Goal: Task Accomplishment & Management: Manage account settings

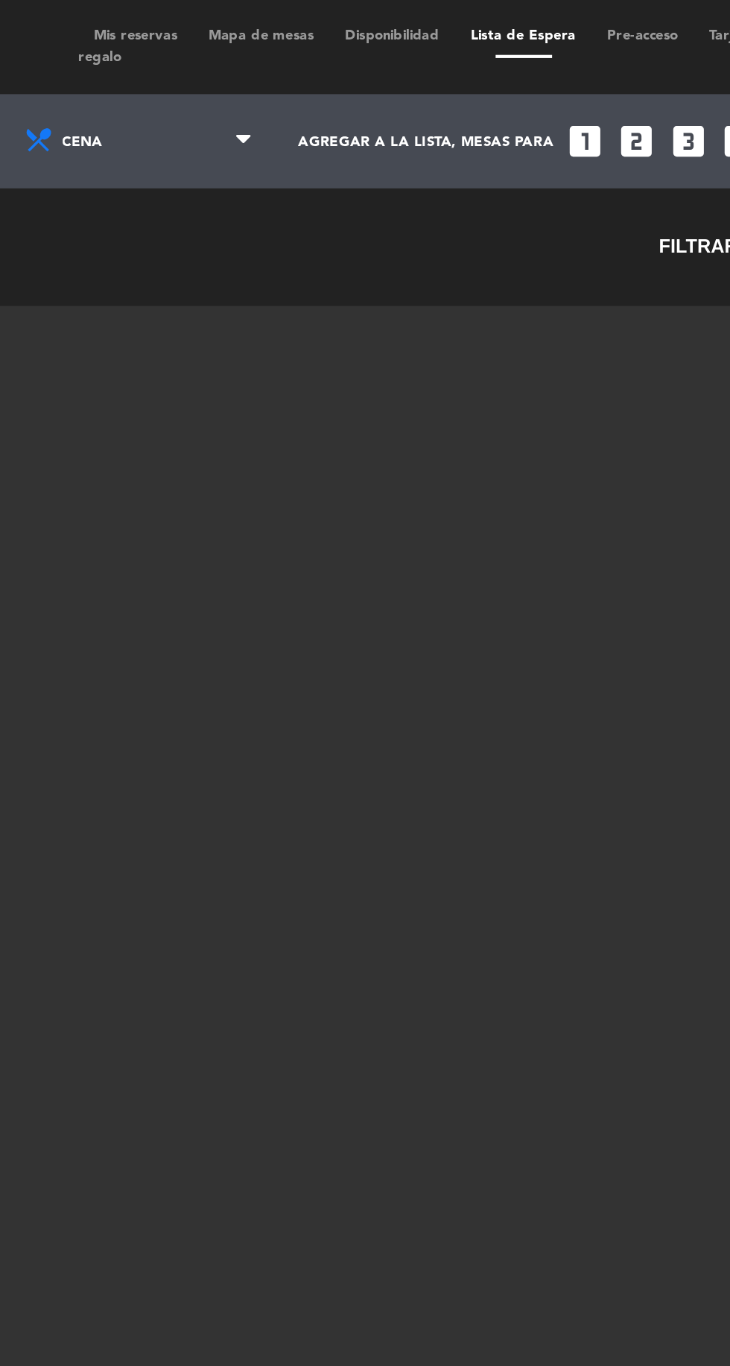
click at [228, 16] on span "Mis reservas" at bounding box center [221, 16] width 54 height 7
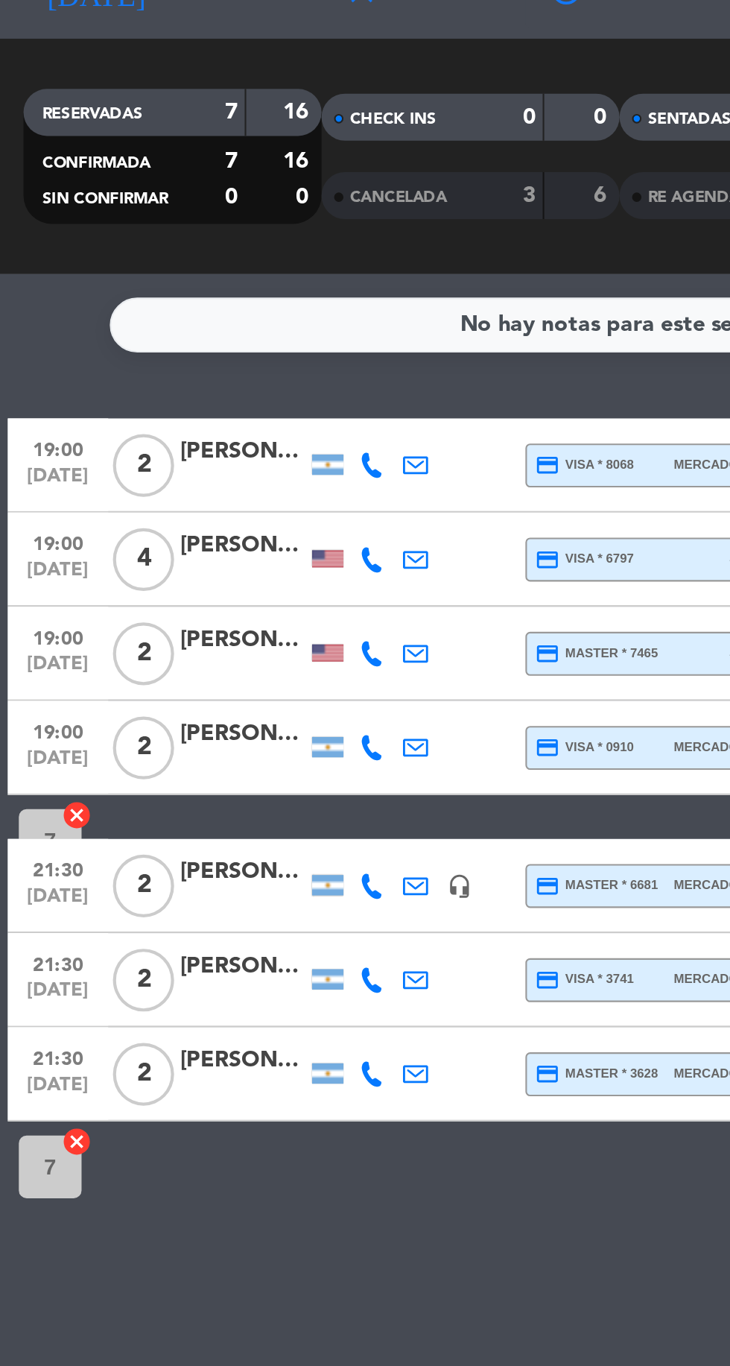
click at [177, 294] on icon at bounding box center [177, 292] width 12 height 12
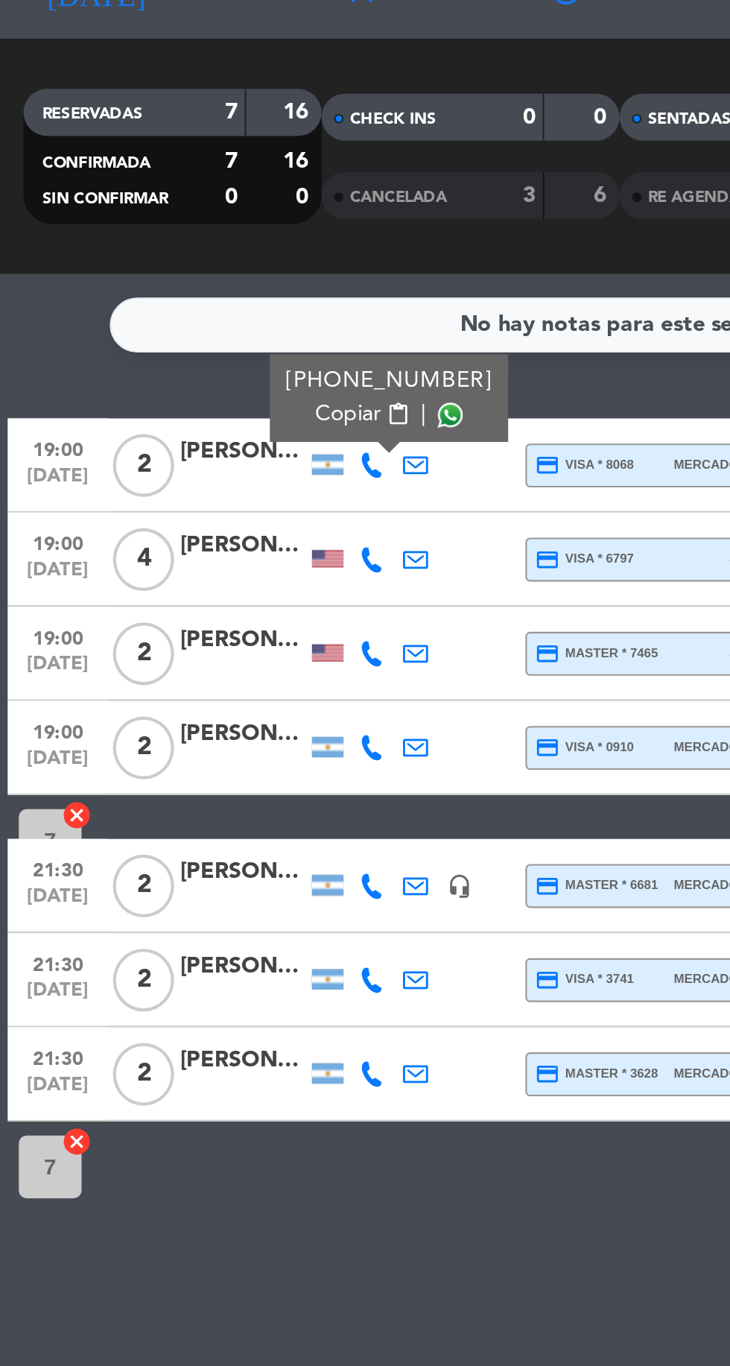
click at [158, 262] on span "Copiar" at bounding box center [165, 268] width 31 height 16
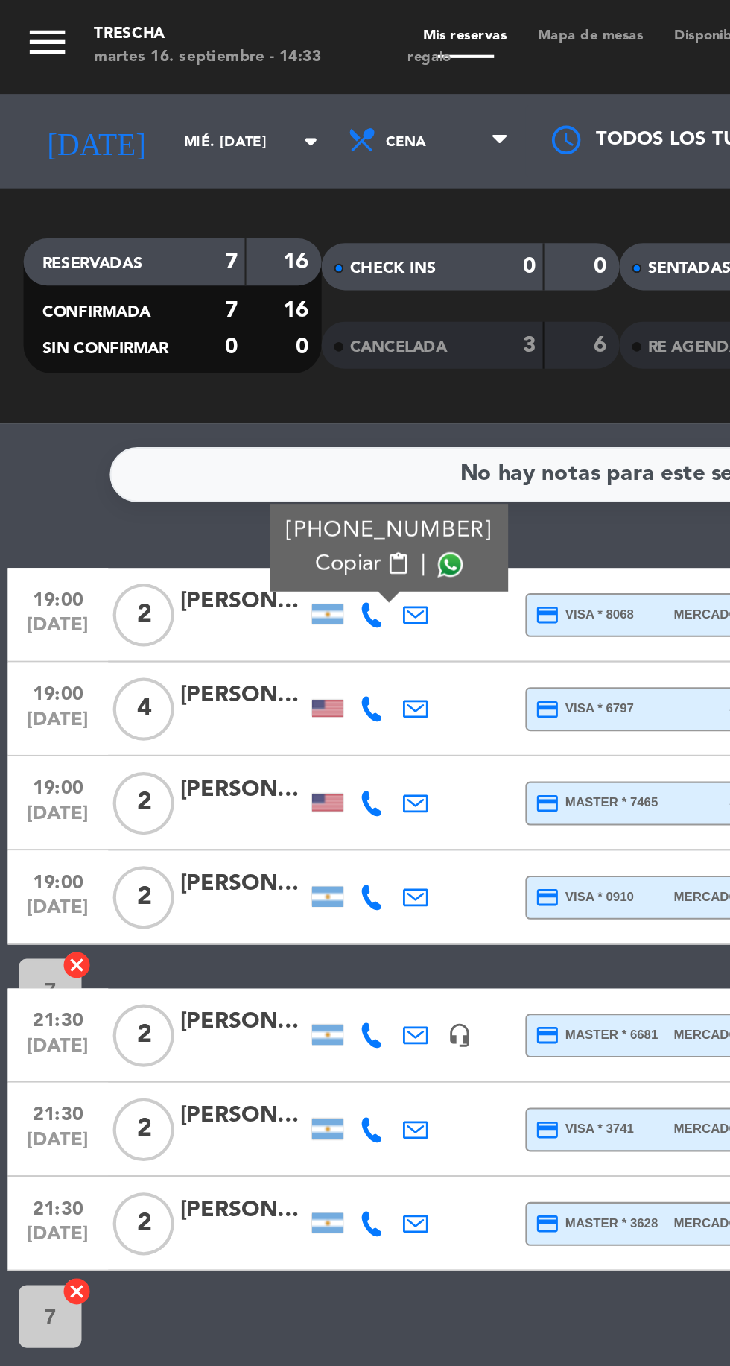
click at [171, 335] on icon at bounding box center [177, 337] width 12 height 12
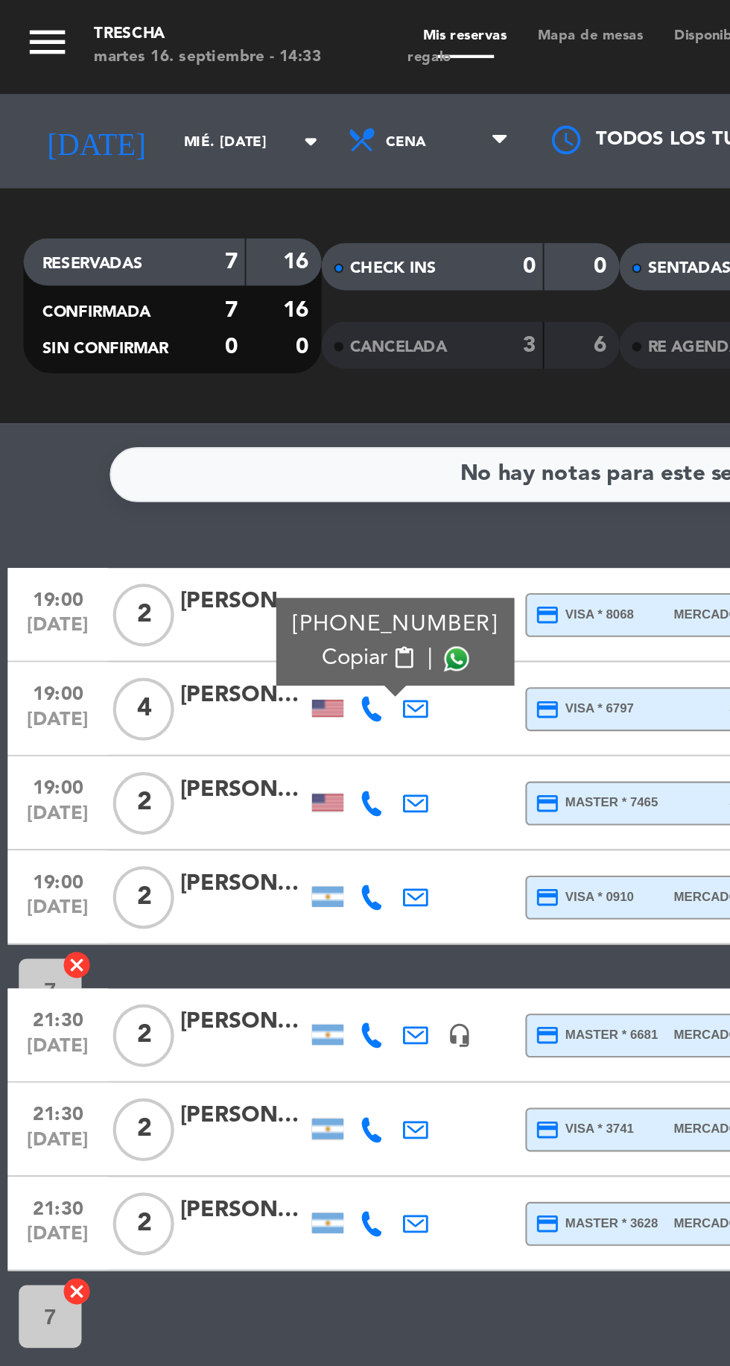
click at [161, 309] on span "Copiar" at bounding box center [168, 313] width 31 height 16
click at [178, 426] on icon at bounding box center [177, 426] width 12 height 12
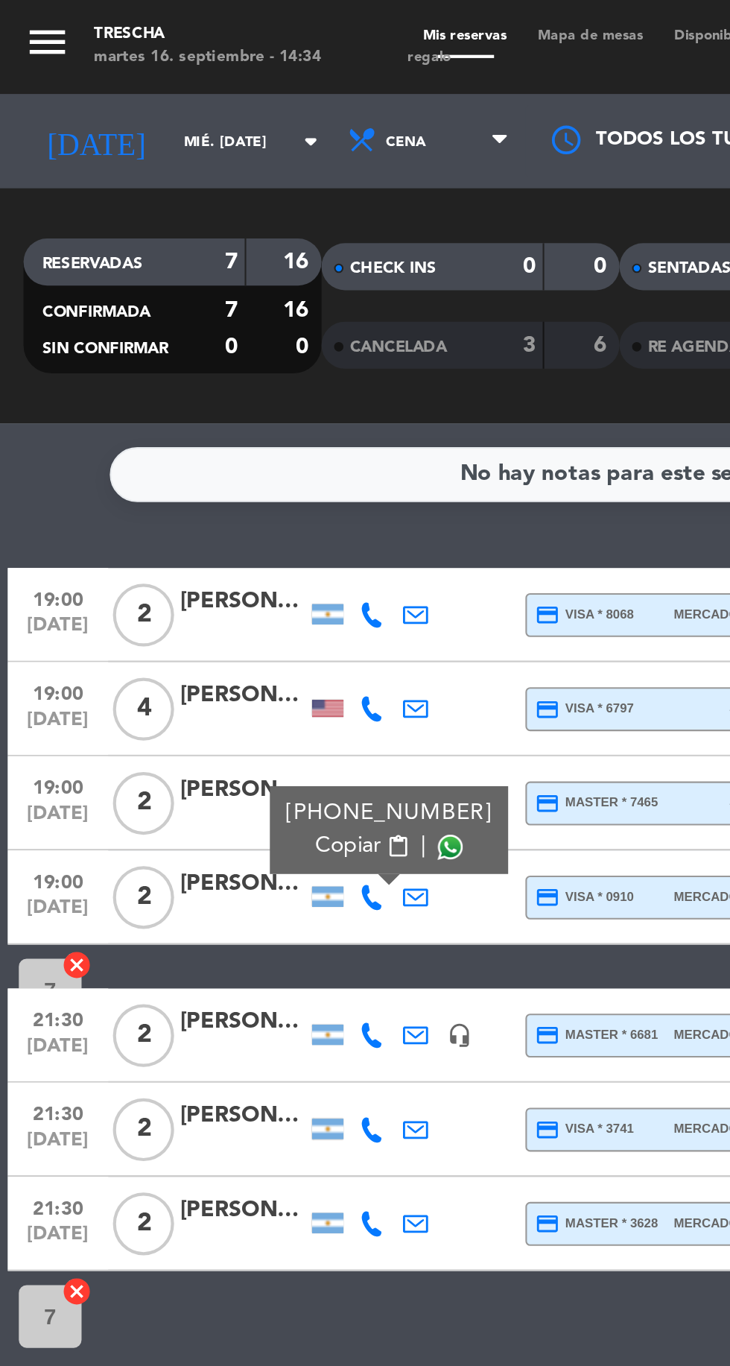
click at [158, 398] on span "Copiar" at bounding box center [165, 402] width 31 height 16
click at [177, 487] on icon at bounding box center [177, 492] width 12 height 12
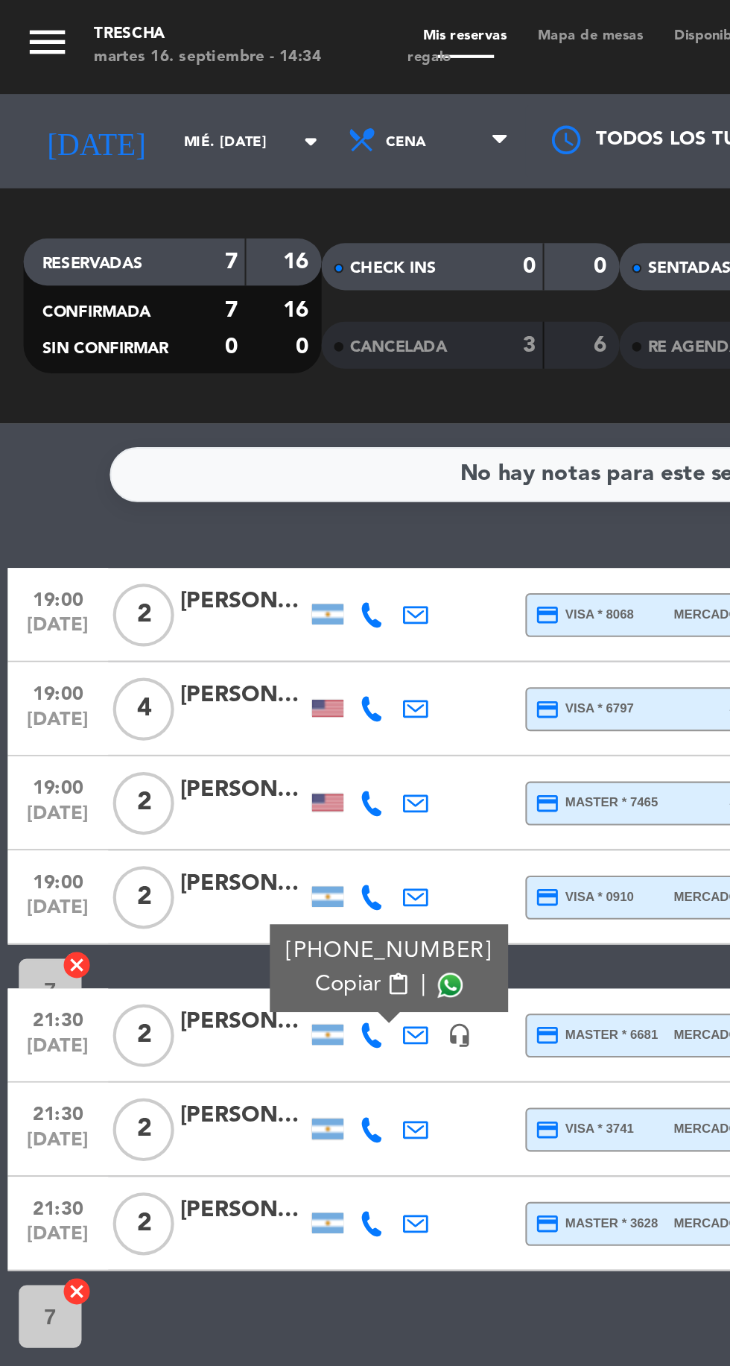
click at [159, 469] on span "Copiar" at bounding box center [165, 468] width 31 height 16
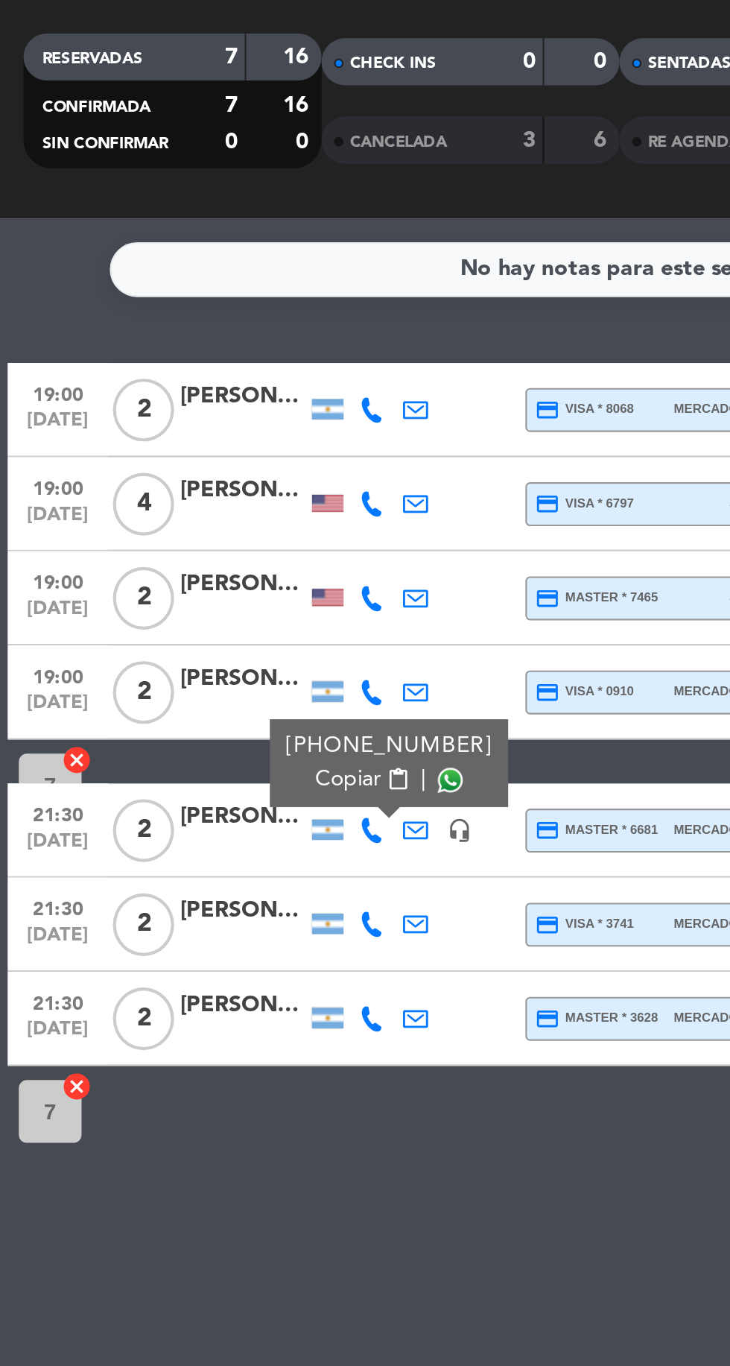
click at [180, 540] on icon at bounding box center [177, 537] width 12 height 12
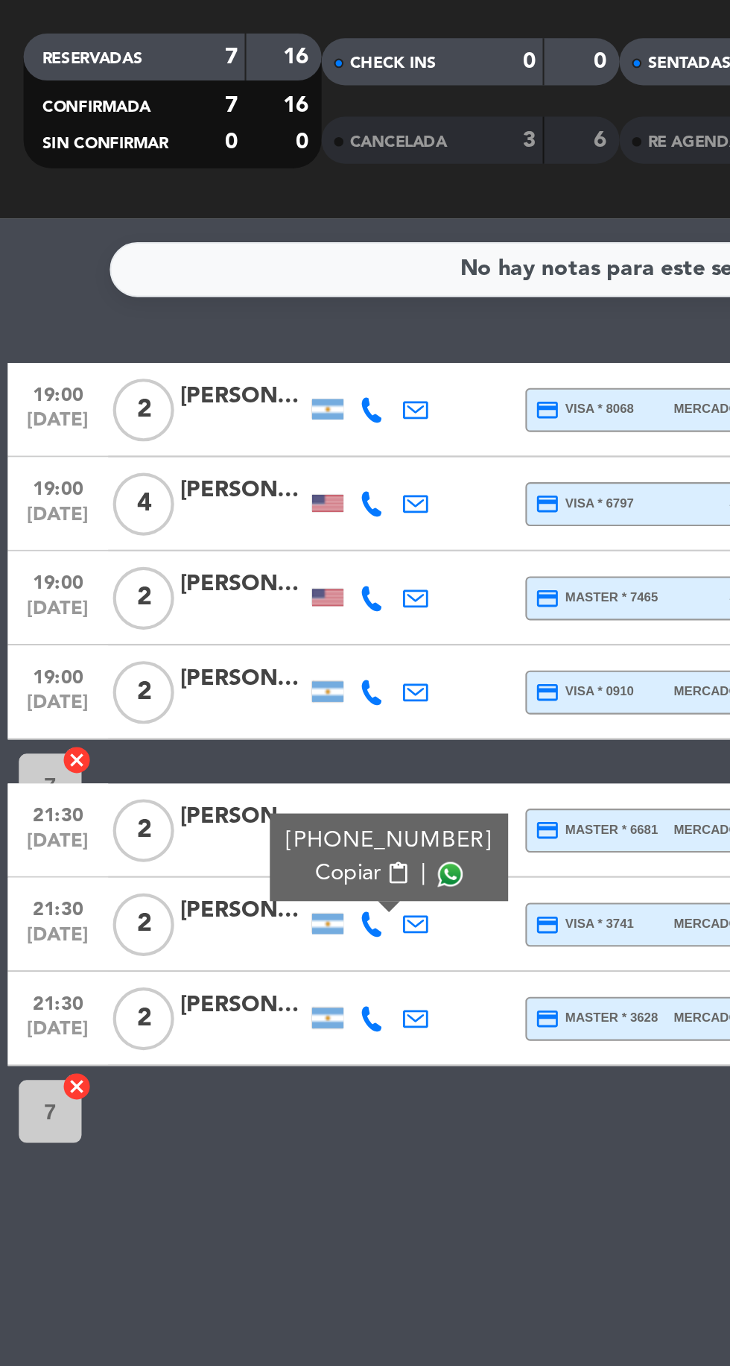
click at [164, 511] on span "Copiar" at bounding box center [165, 513] width 31 height 16
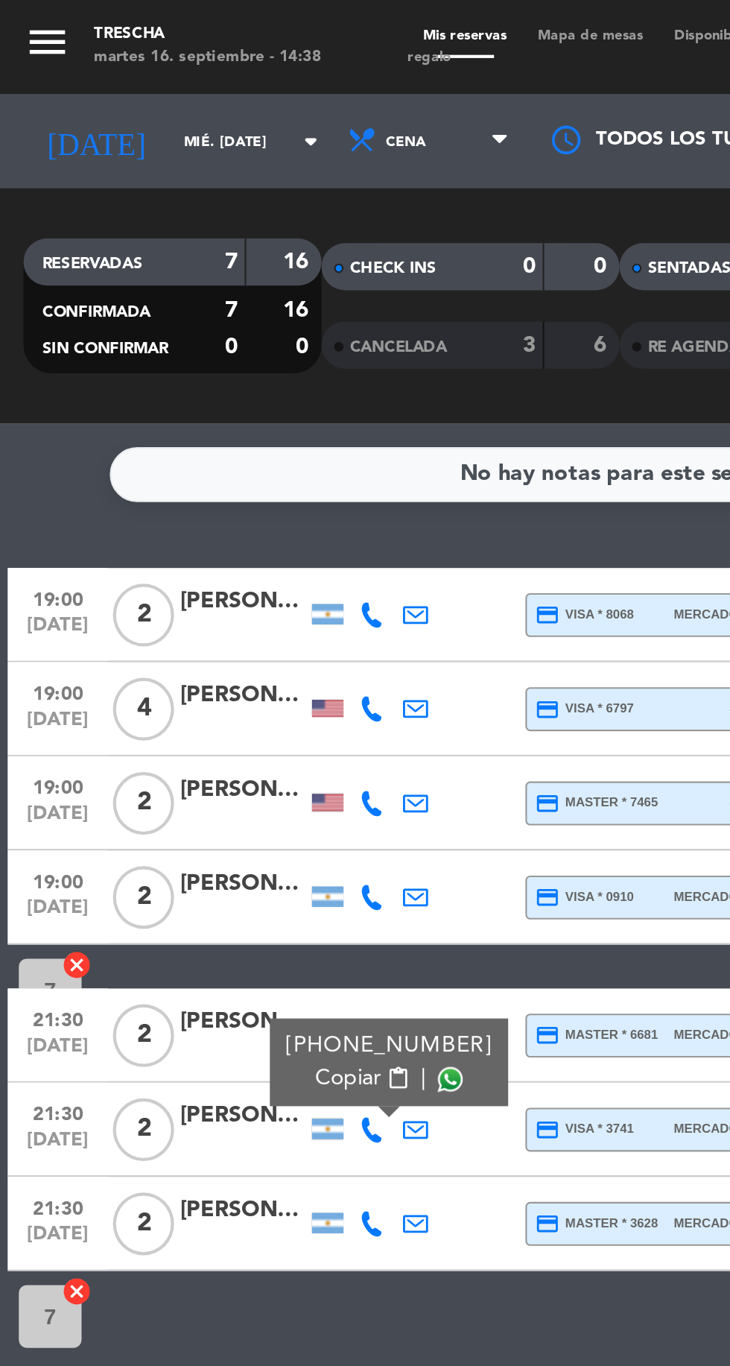
click at [178, 581] on icon at bounding box center [177, 581] width 12 height 12
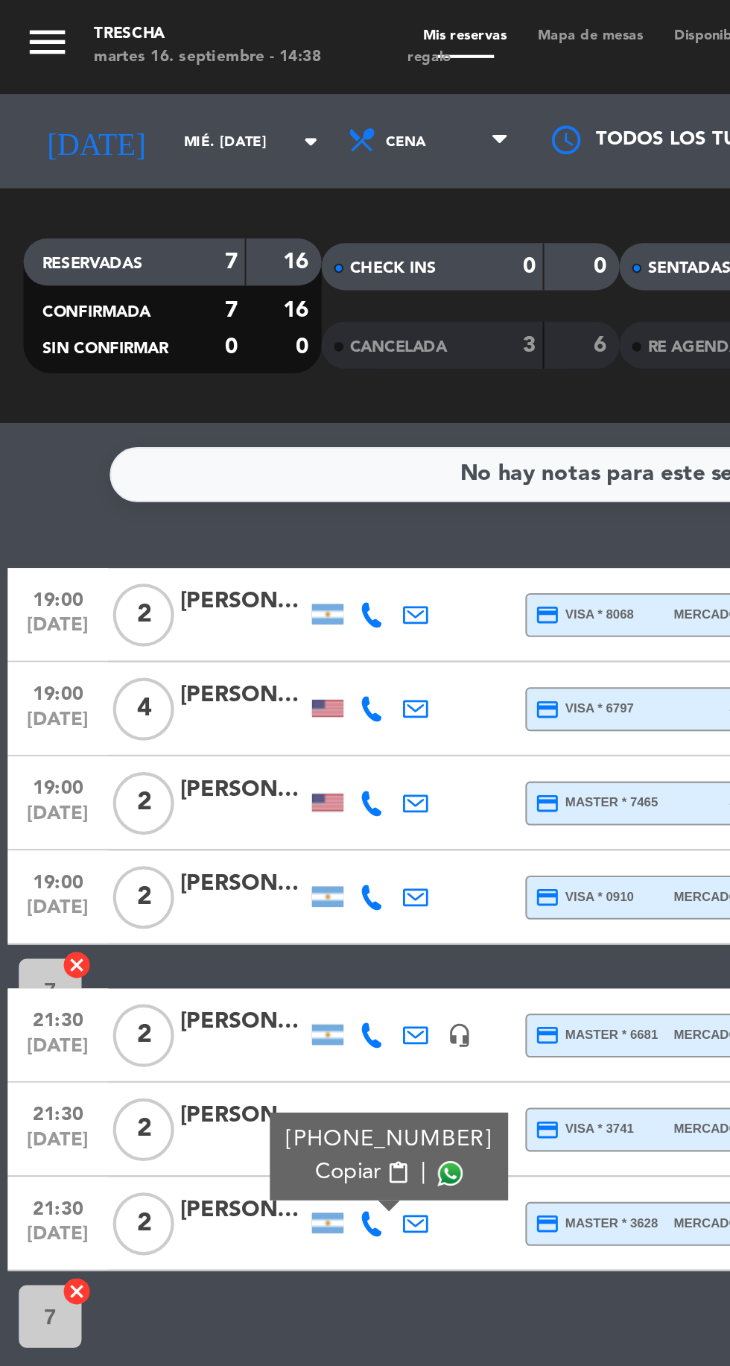
click at [162, 557] on span "Copiar" at bounding box center [165, 557] width 31 height 16
click at [102, 67] on input "mié. [DATE]" at bounding box center [127, 67] width 94 height 23
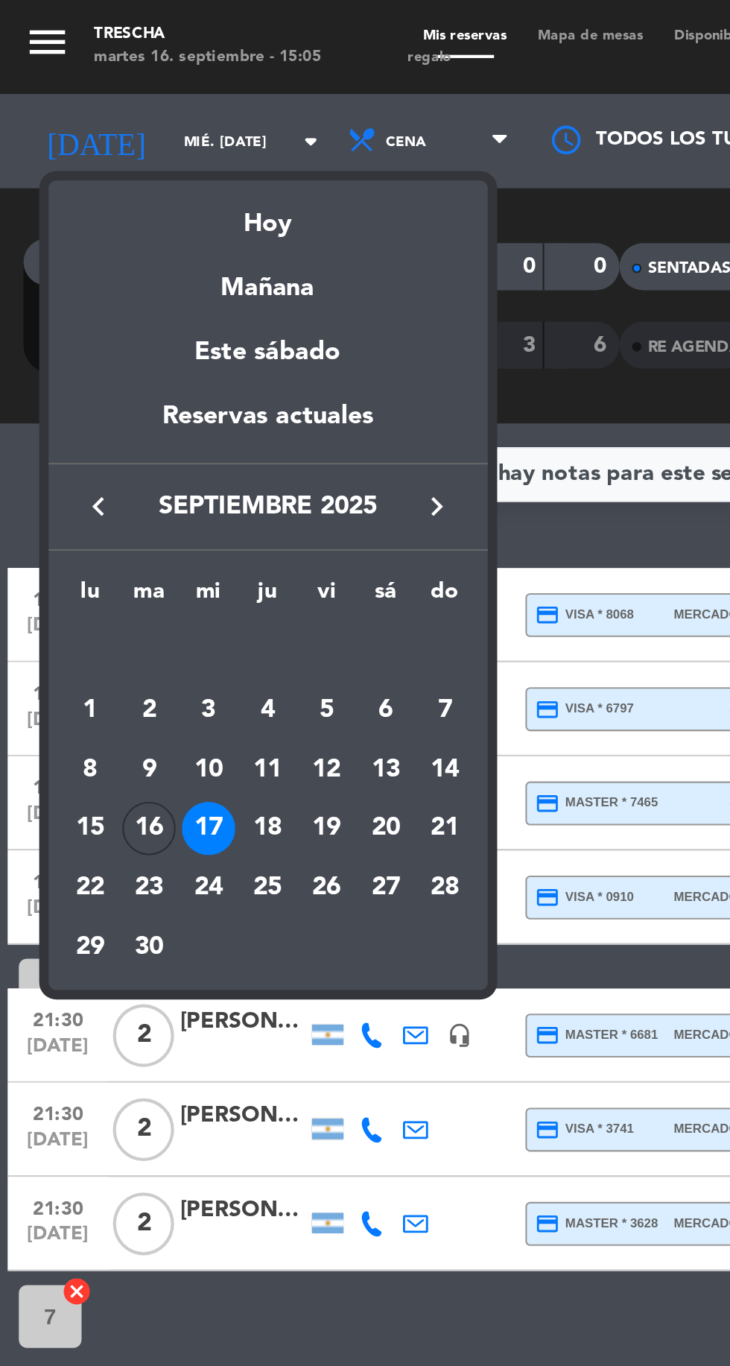
click at [133, 402] on div "18" at bounding box center [127, 393] width 25 height 25
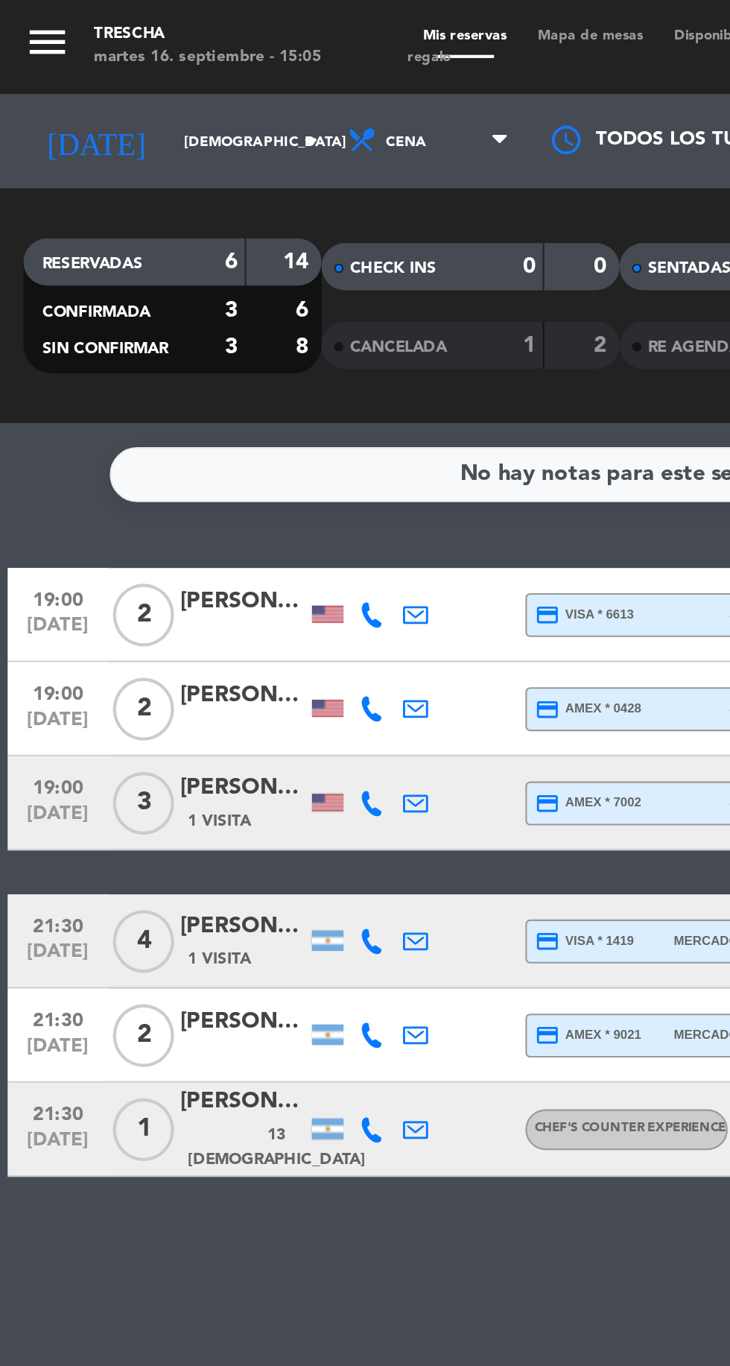
click at [175, 289] on icon at bounding box center [177, 292] width 12 height 12
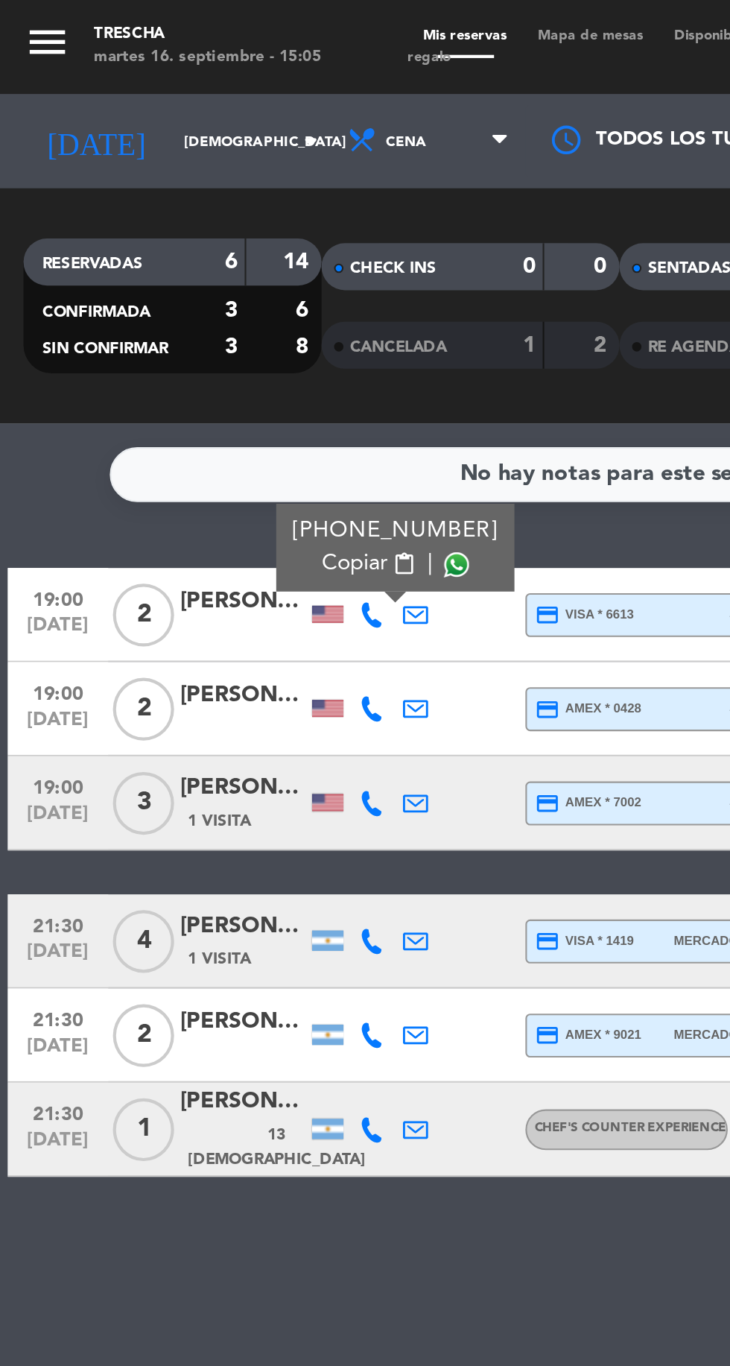
click at [165, 271] on span "Copiar" at bounding box center [168, 268] width 31 height 16
click at [176, 333] on icon at bounding box center [177, 337] width 12 height 12
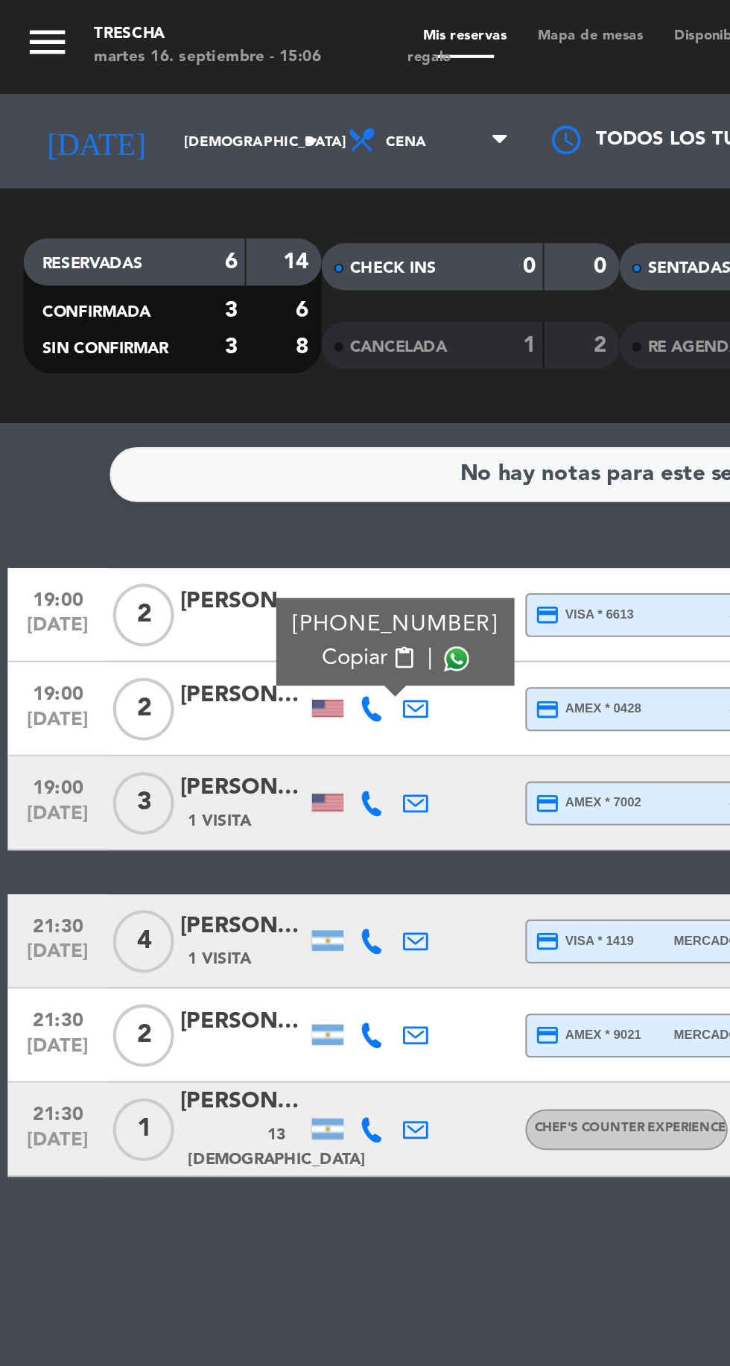
click at [158, 312] on span "Copiar" at bounding box center [168, 313] width 31 height 16
click at [173, 385] on icon at bounding box center [177, 382] width 12 height 12
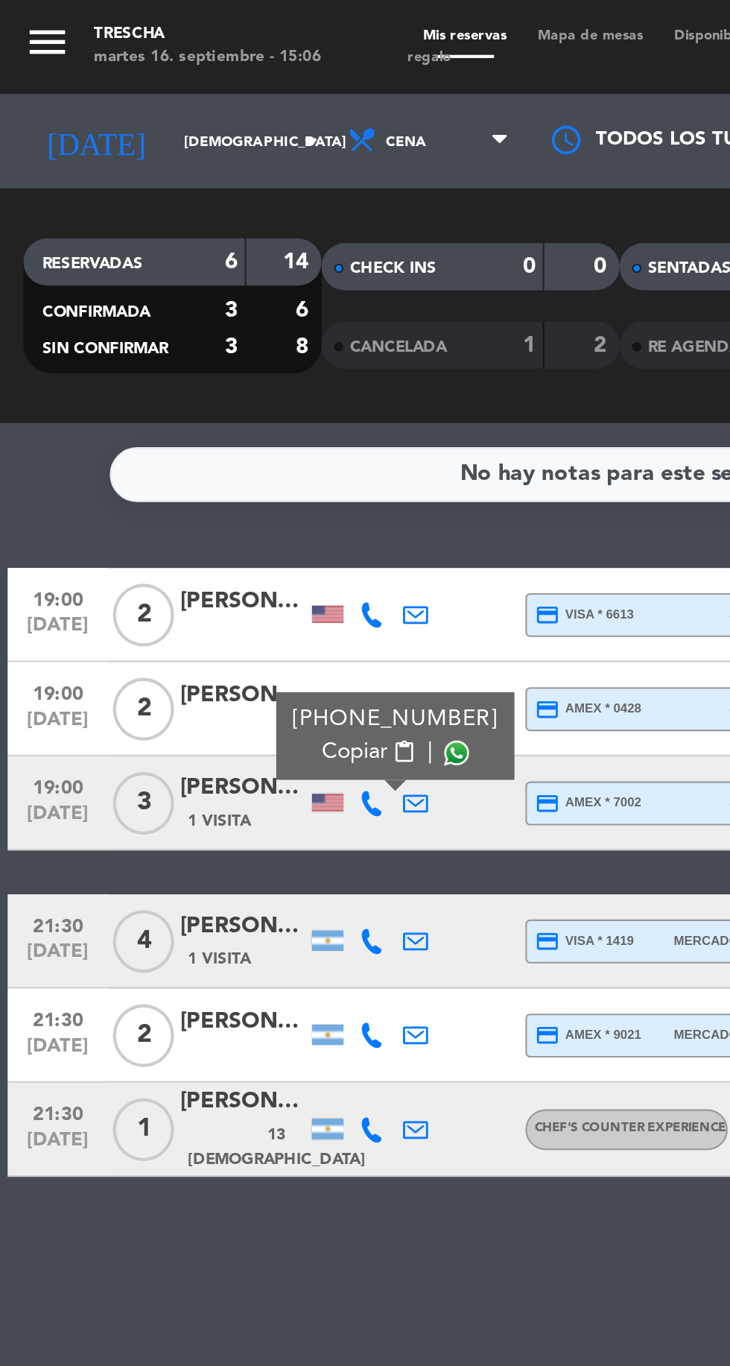
click at [159, 351] on span "Copiar" at bounding box center [168, 358] width 31 height 16
click at [177, 443] on icon at bounding box center [177, 447] width 12 height 12
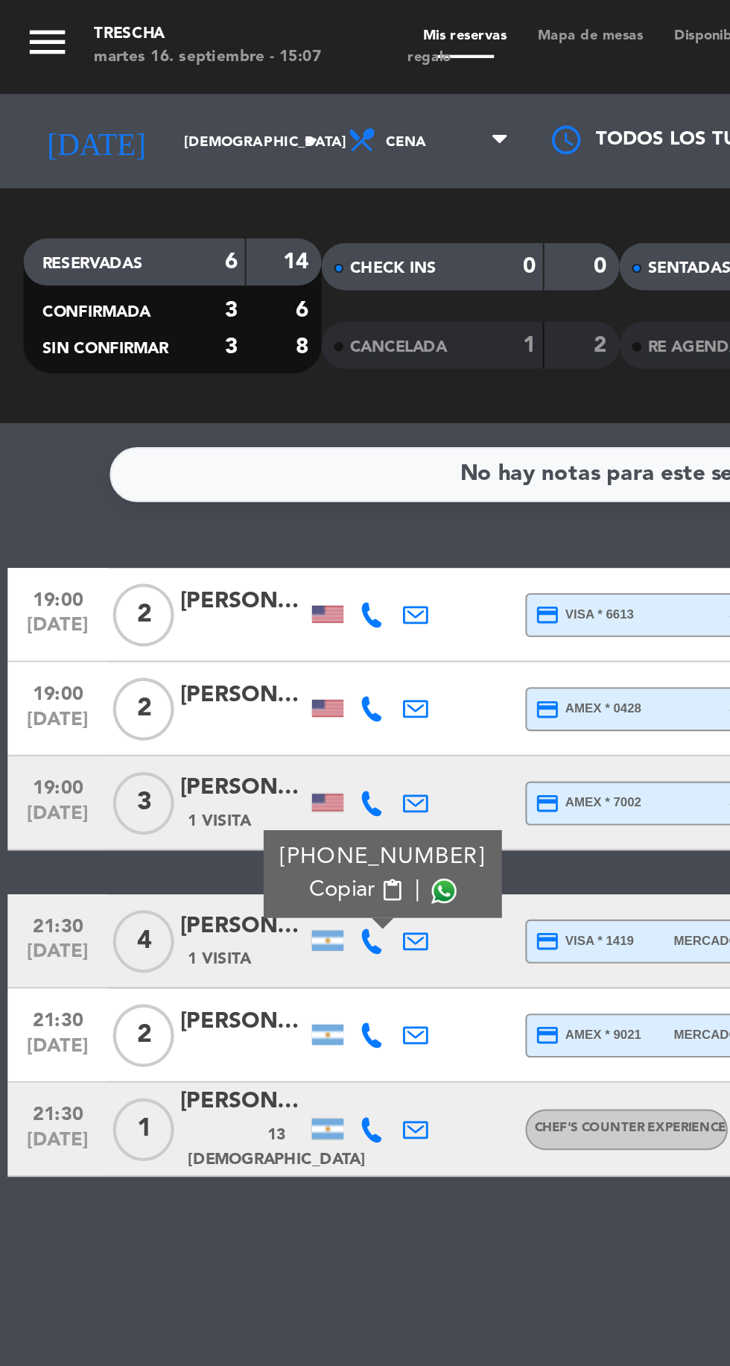
click at [162, 426] on span "Copiar" at bounding box center [162, 423] width 31 height 16
click at [180, 492] on icon at bounding box center [177, 492] width 12 height 12
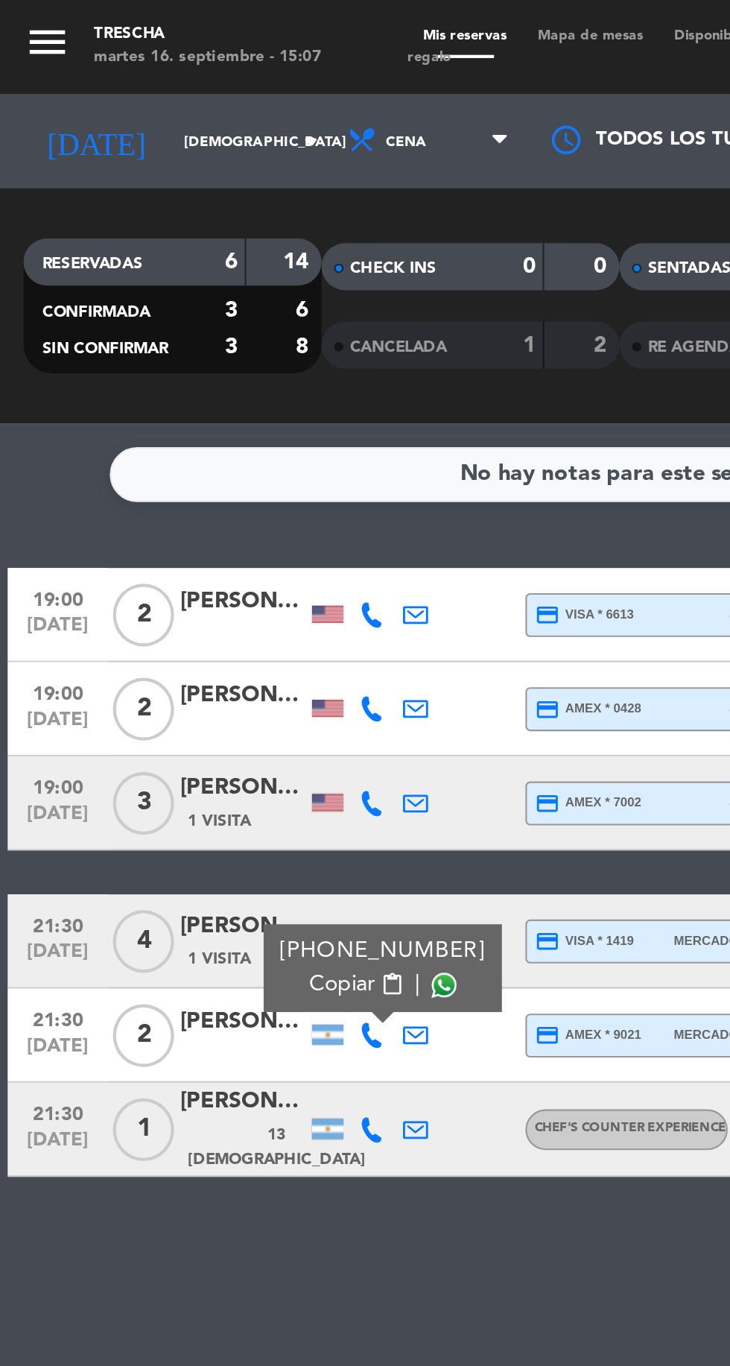
click at [157, 462] on span "Copiar" at bounding box center [162, 468] width 31 height 16
click at [87, 67] on input "[DEMOGRAPHIC_DATA] [DATE]" at bounding box center [127, 67] width 94 height 23
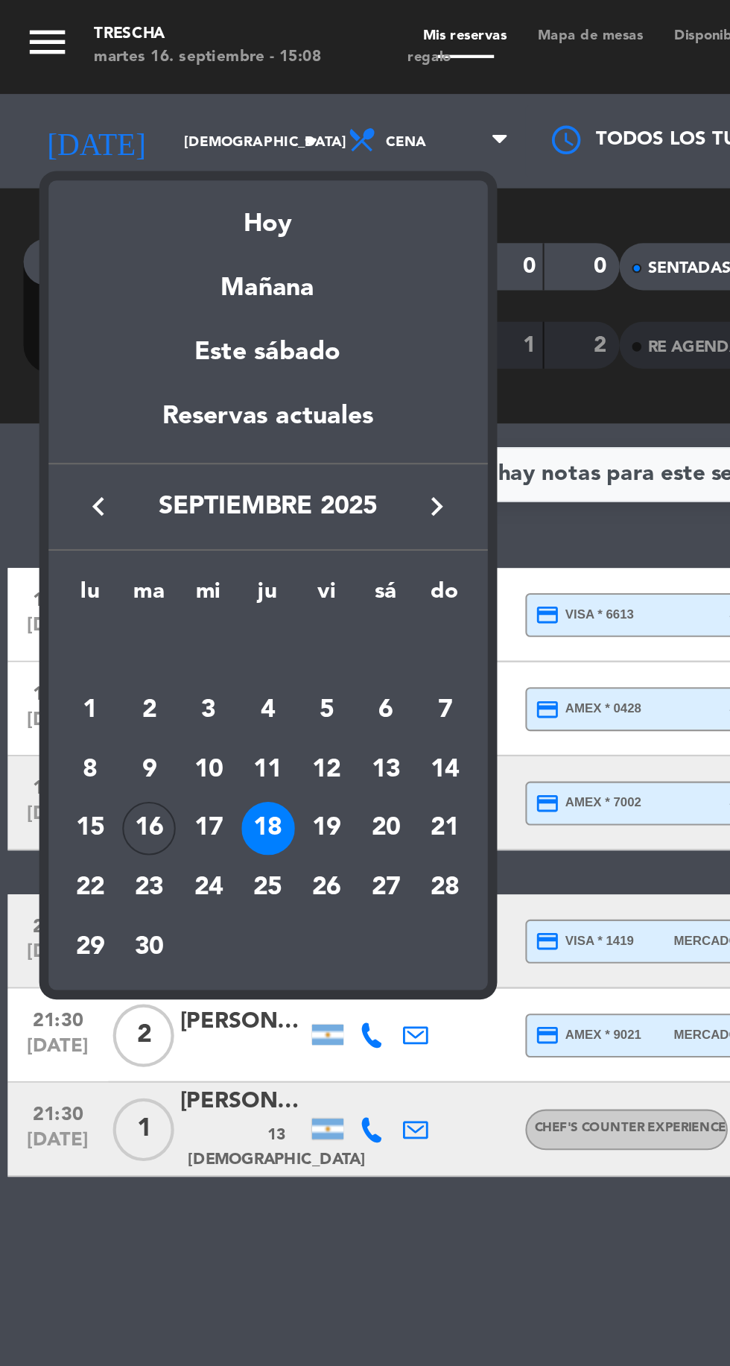
click at [159, 391] on div "19" at bounding box center [154, 393] width 25 height 25
type input "vie. [DATE]"
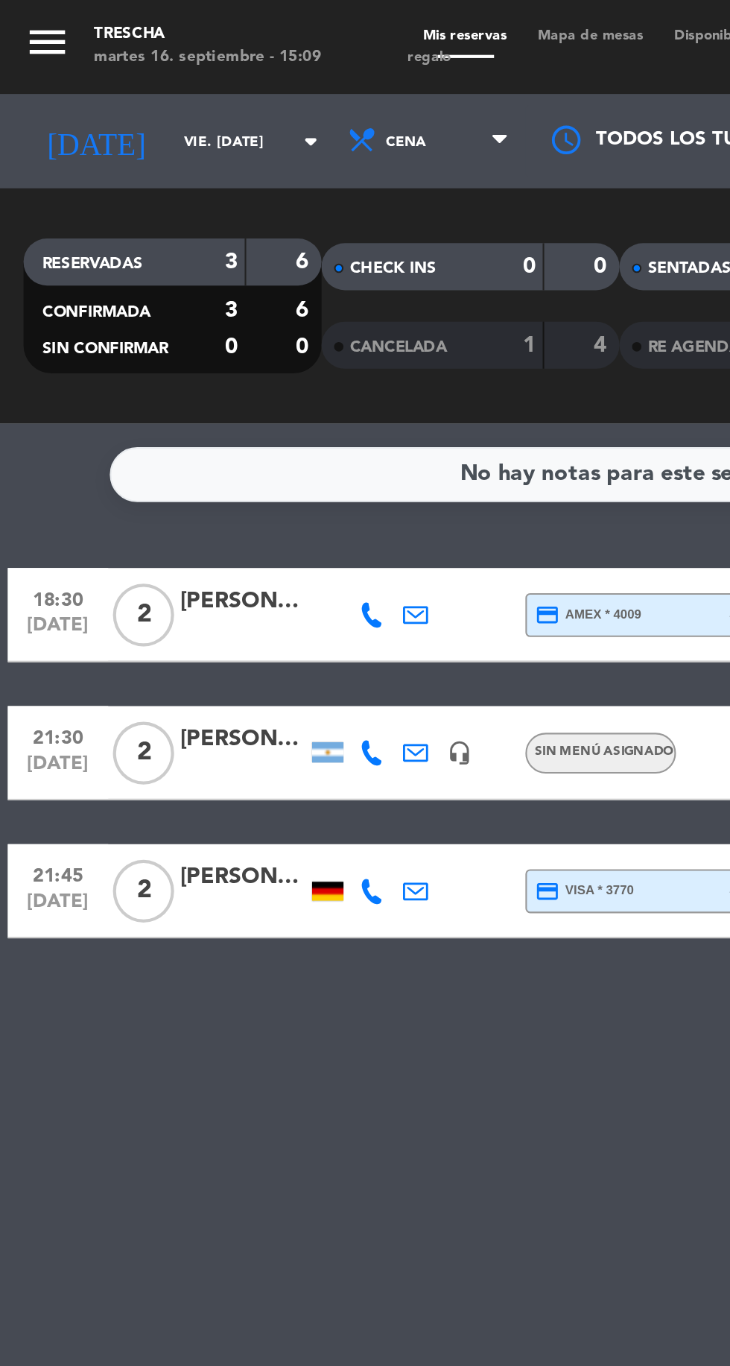
click at [177, 294] on icon at bounding box center [177, 292] width 12 height 12
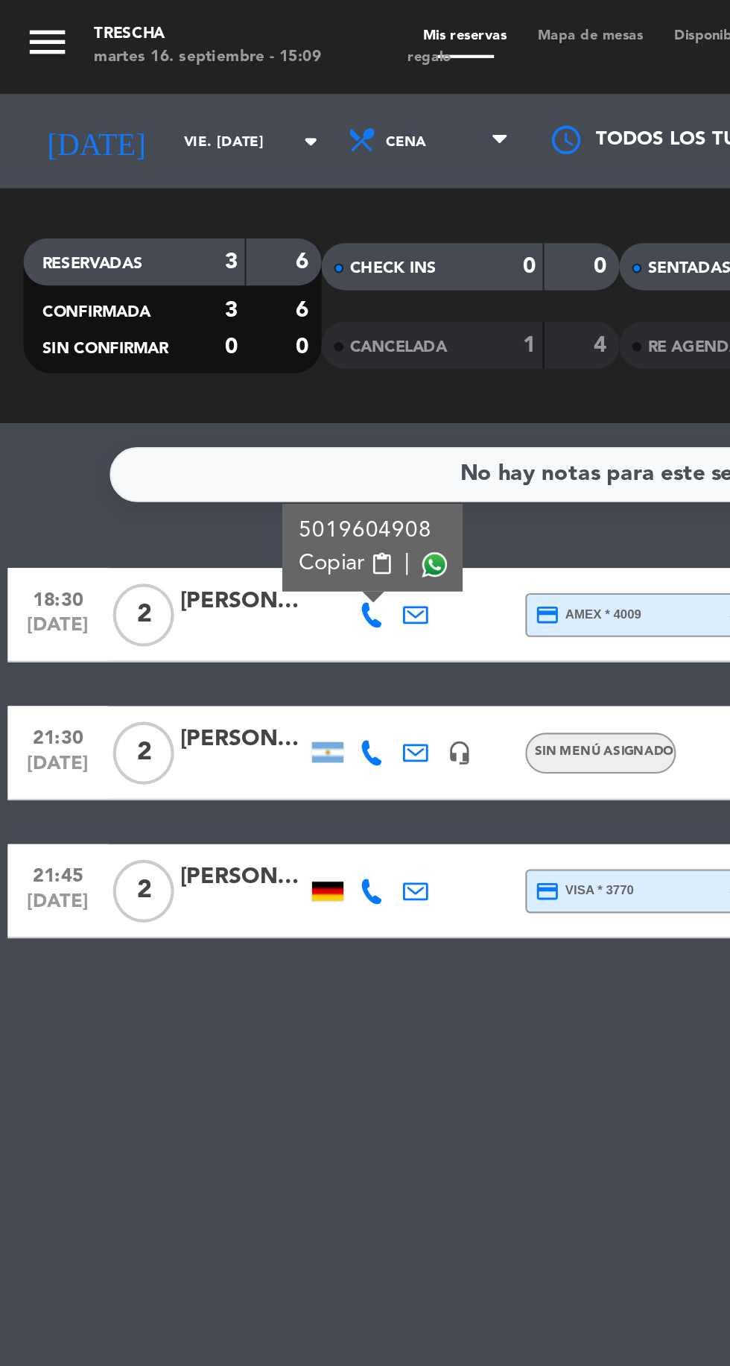
click at [154, 263] on span "Copiar" at bounding box center [157, 268] width 31 height 16
click at [174, 426] on icon at bounding box center [177, 423] width 12 height 12
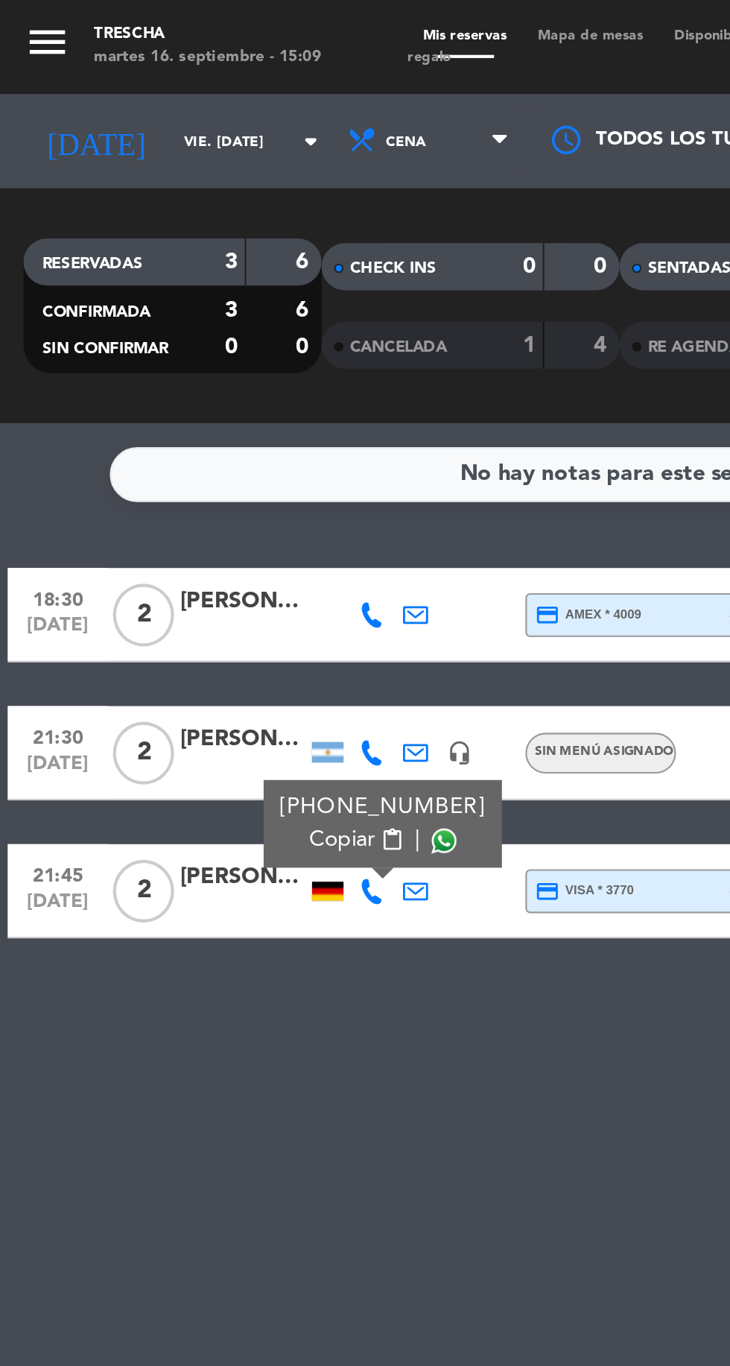
click at [163, 394] on span "Copiar" at bounding box center [162, 399] width 31 height 16
click at [176, 296] on icon at bounding box center [177, 292] width 12 height 12
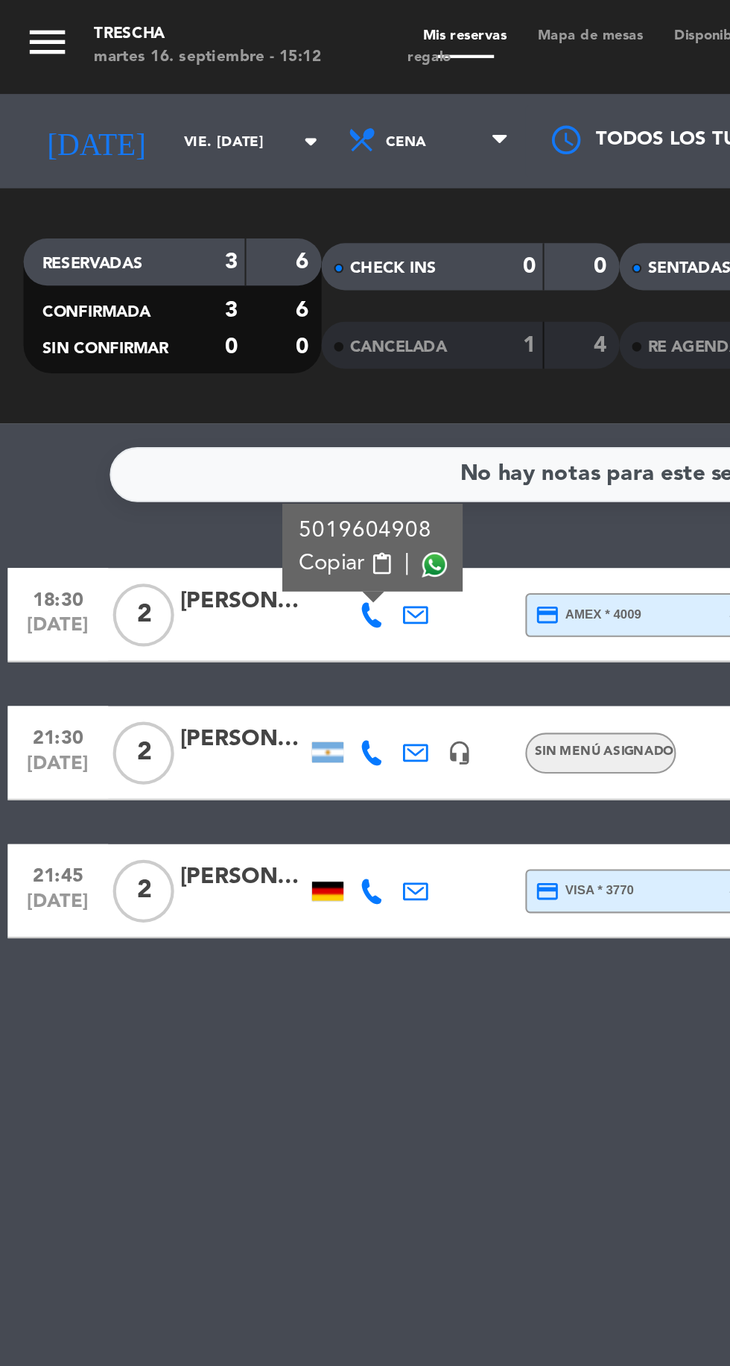
click at [153, 270] on span "Copiar" at bounding box center [157, 268] width 31 height 16
